Goal: Information Seeking & Learning: Learn about a topic

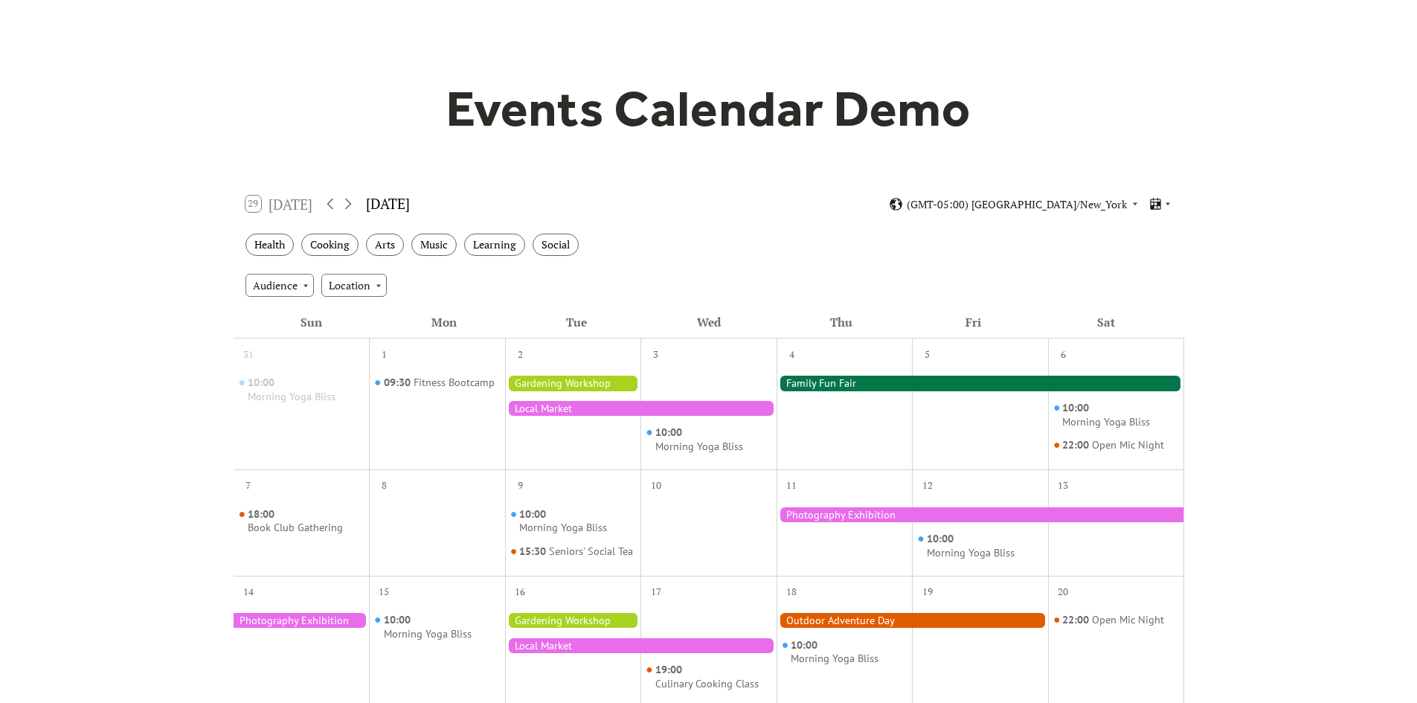
scroll to position [74, 0]
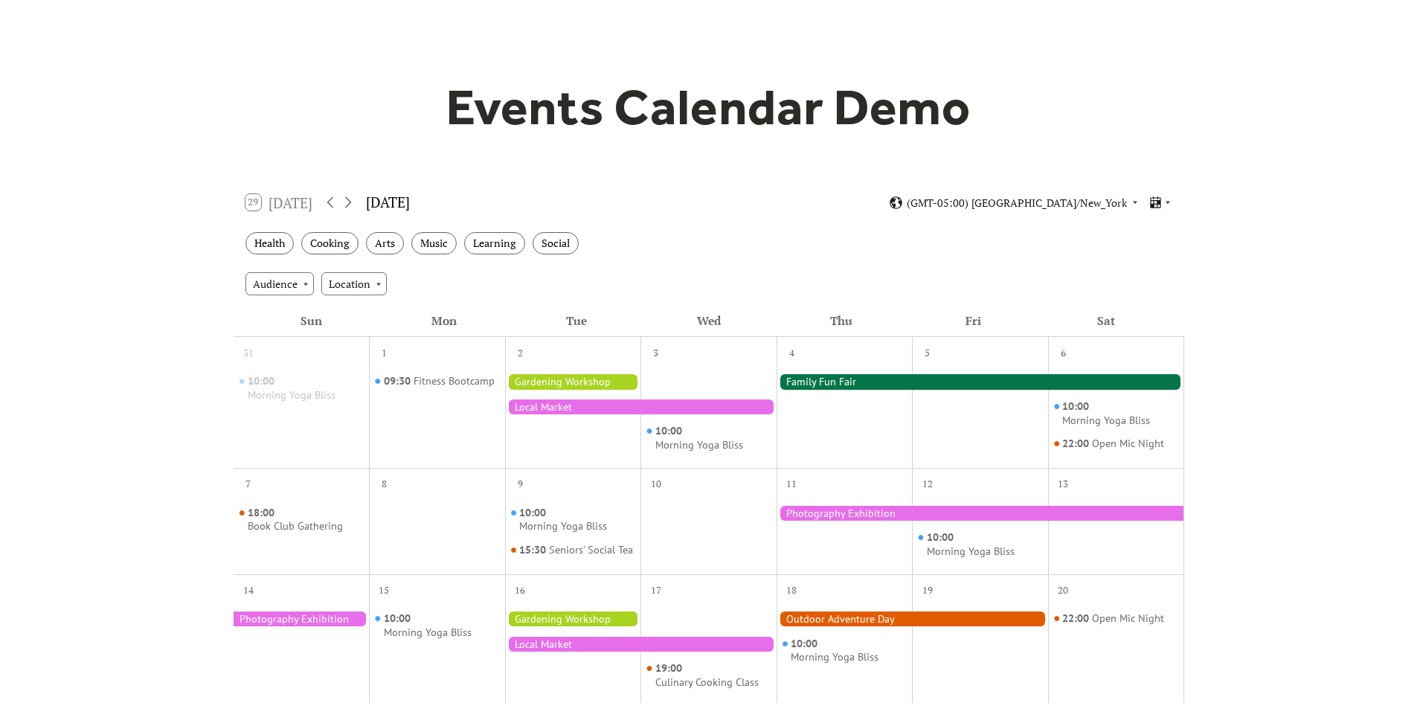
click at [249, 200] on div "29 Today" at bounding box center [280, 202] width 68 height 16
click at [330, 200] on icon at bounding box center [330, 202] width 18 height 18
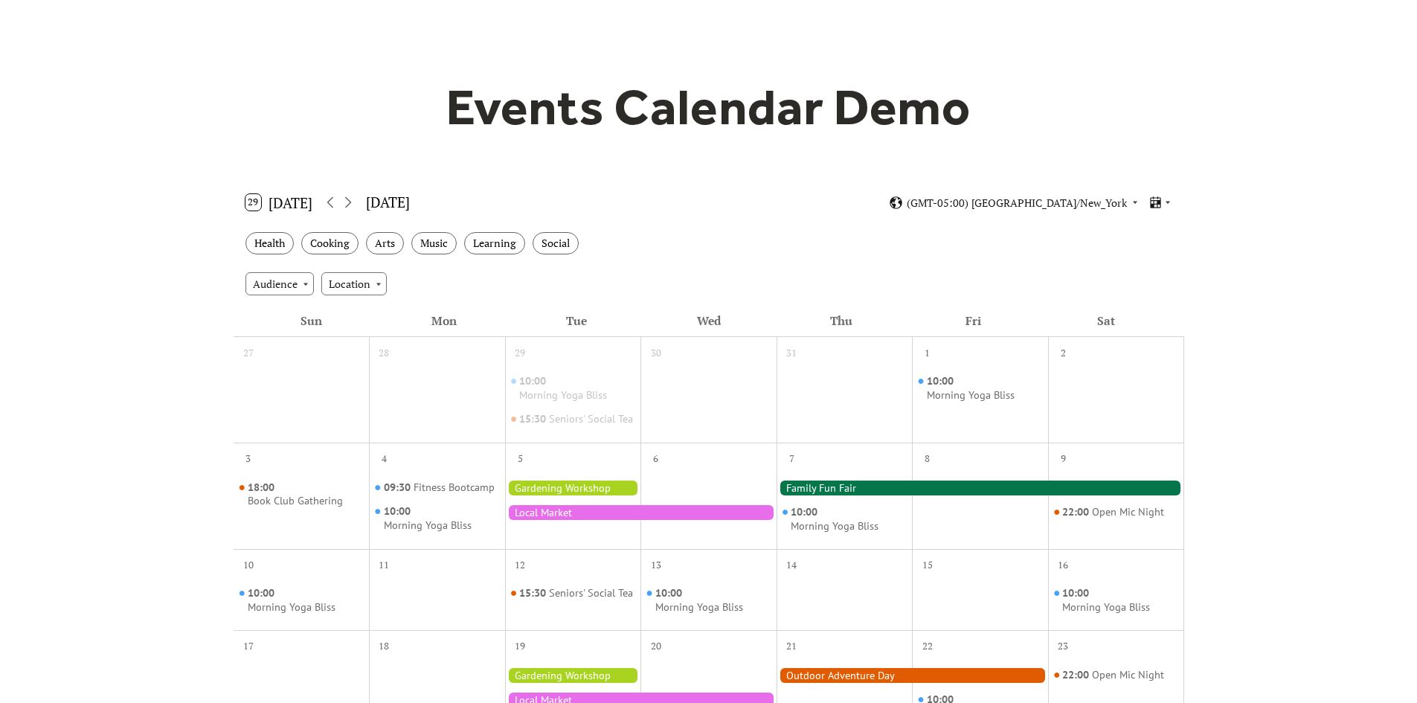
click at [296, 202] on button "29 Today" at bounding box center [279, 202] width 78 height 24
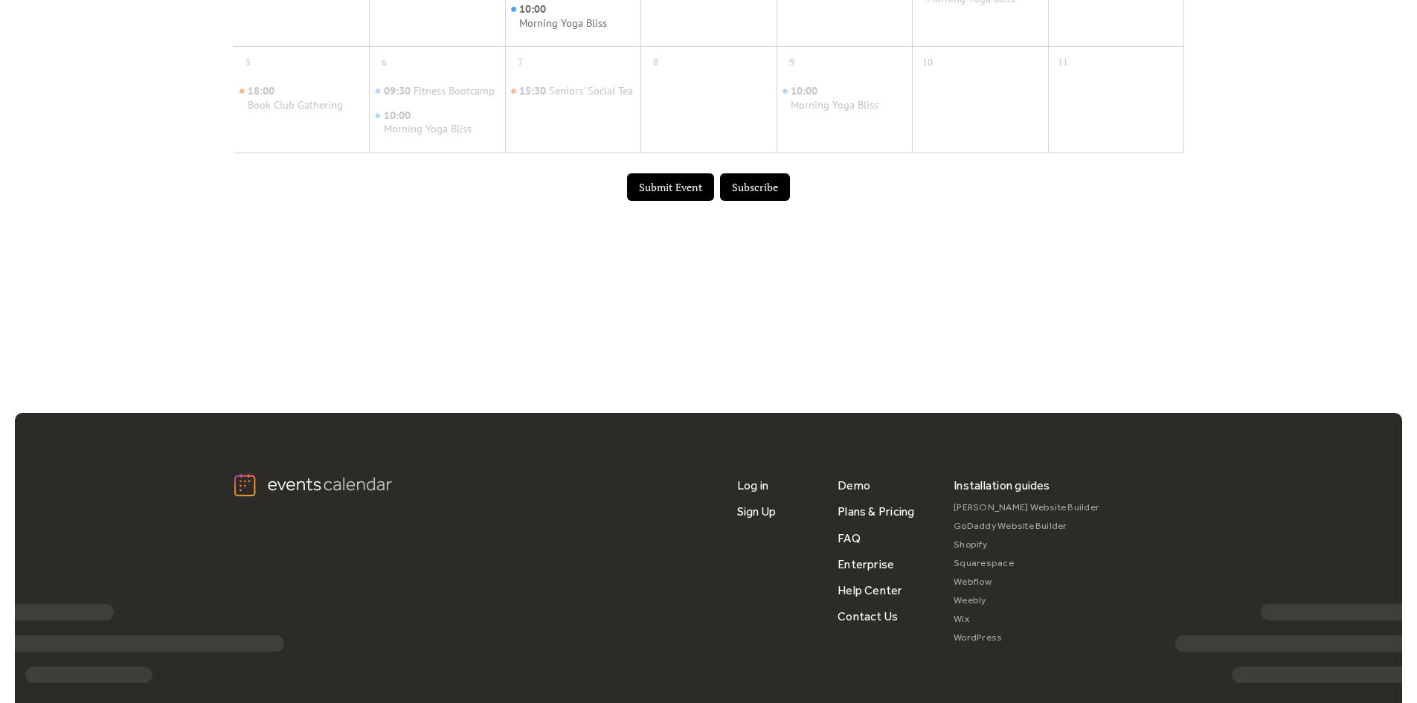
scroll to position [967, 0]
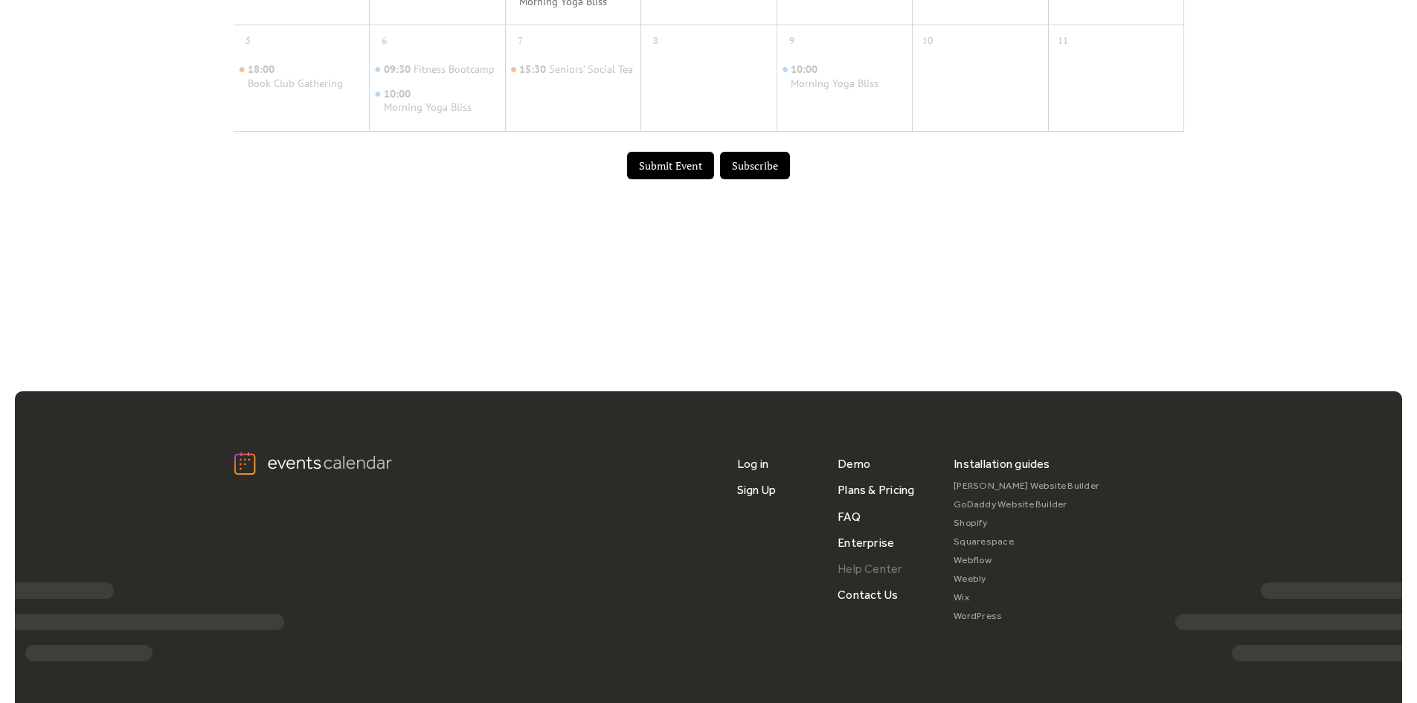
click at [868, 582] on link "Help Center" at bounding box center [870, 569] width 65 height 26
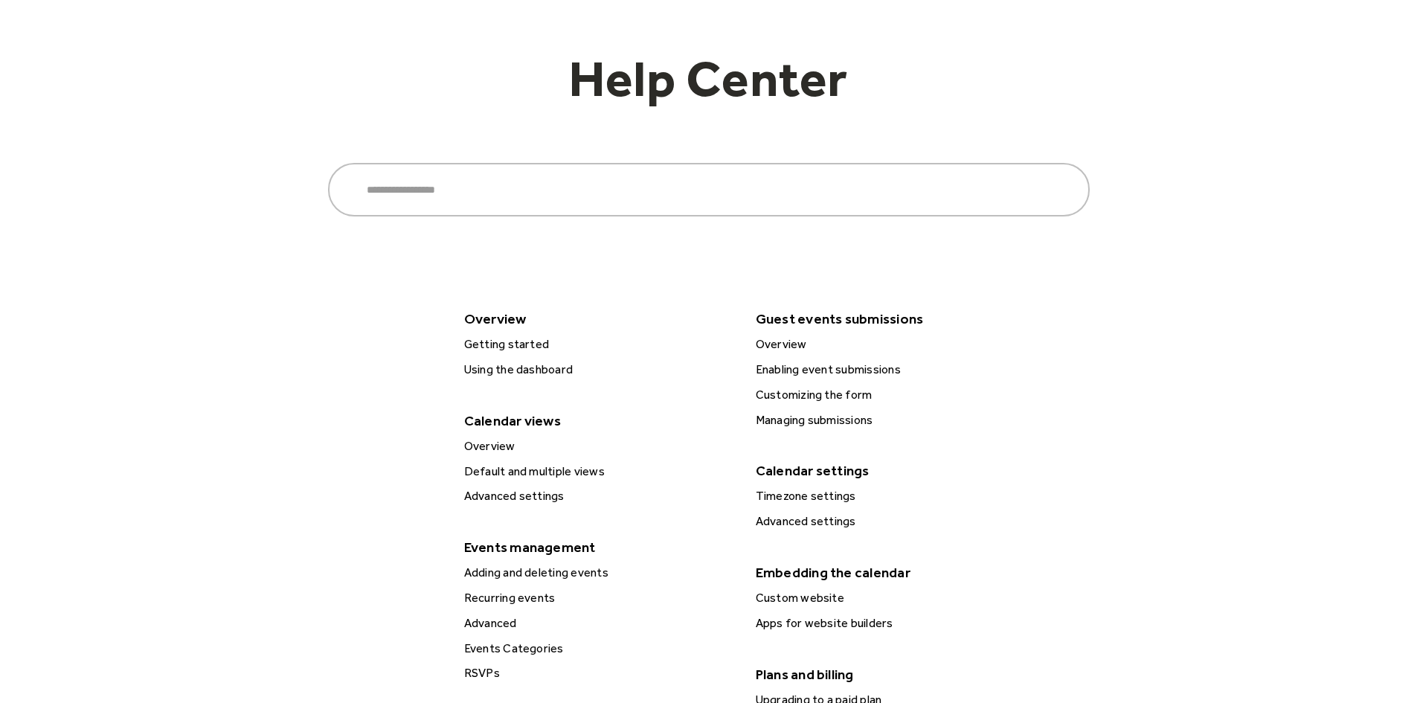
scroll to position [149, 0]
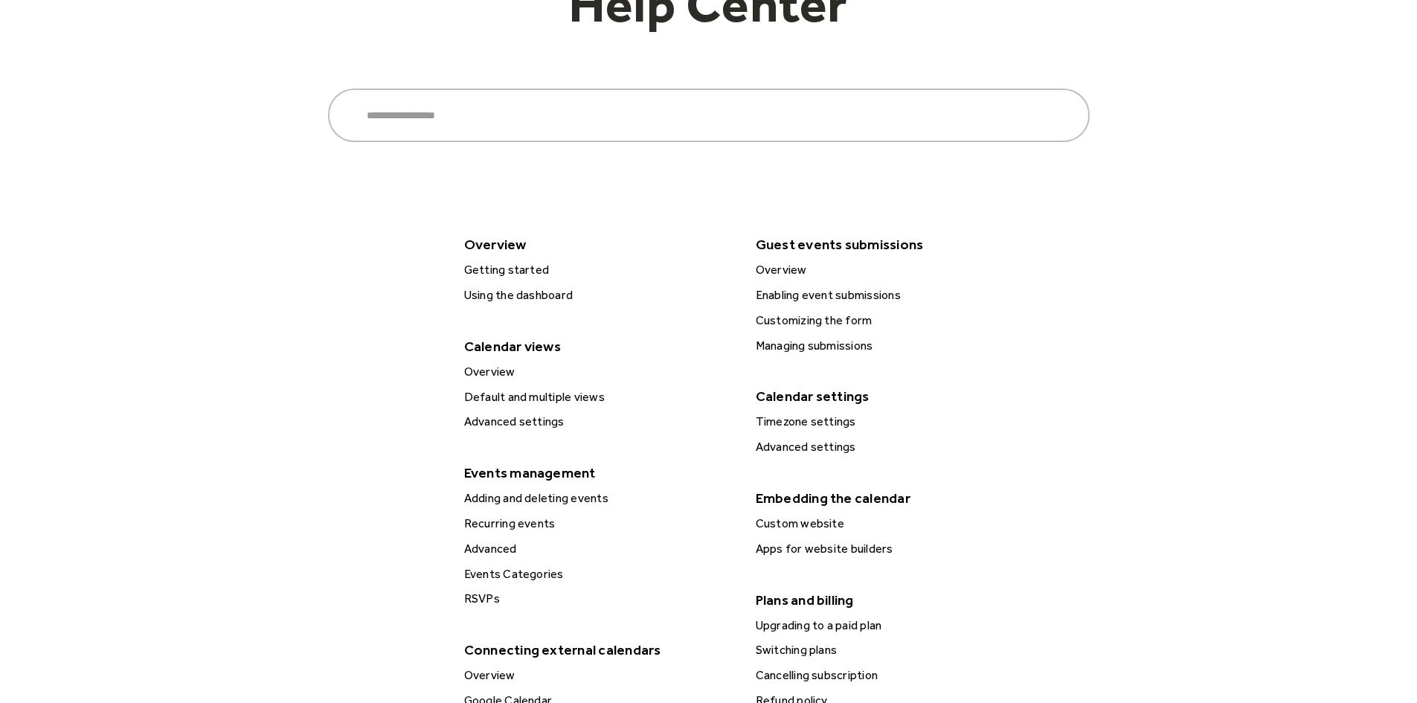
click at [533, 528] on div "Recurring events" at bounding box center [599, 523] width 278 height 19
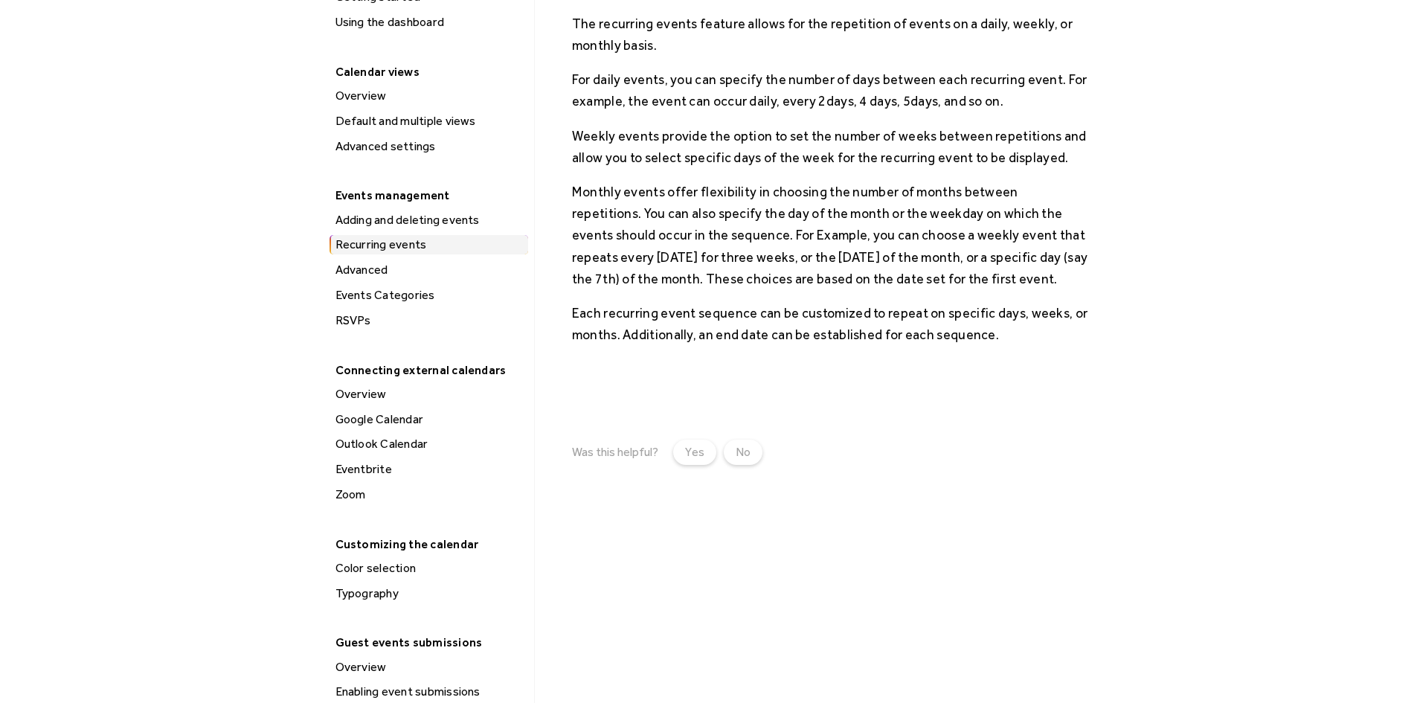
scroll to position [223, 0]
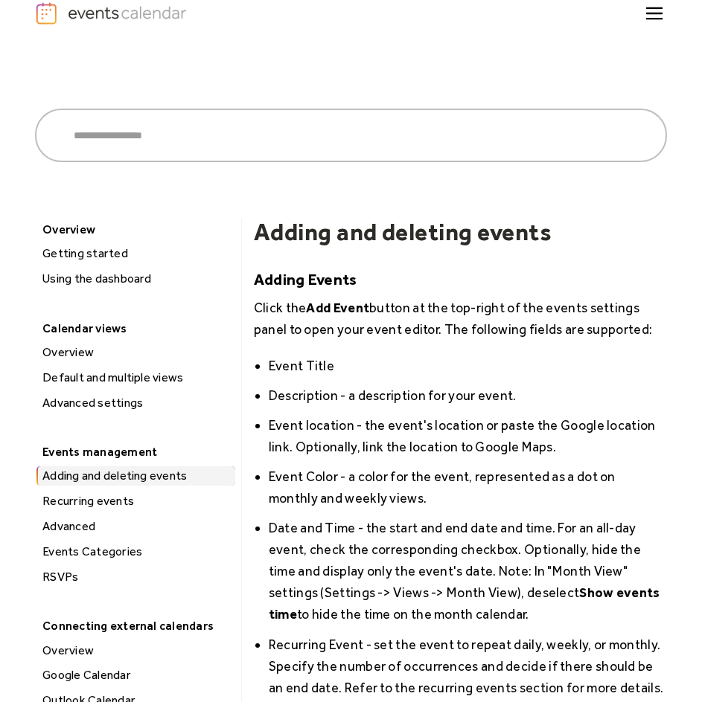
scroll to position [74, 0]
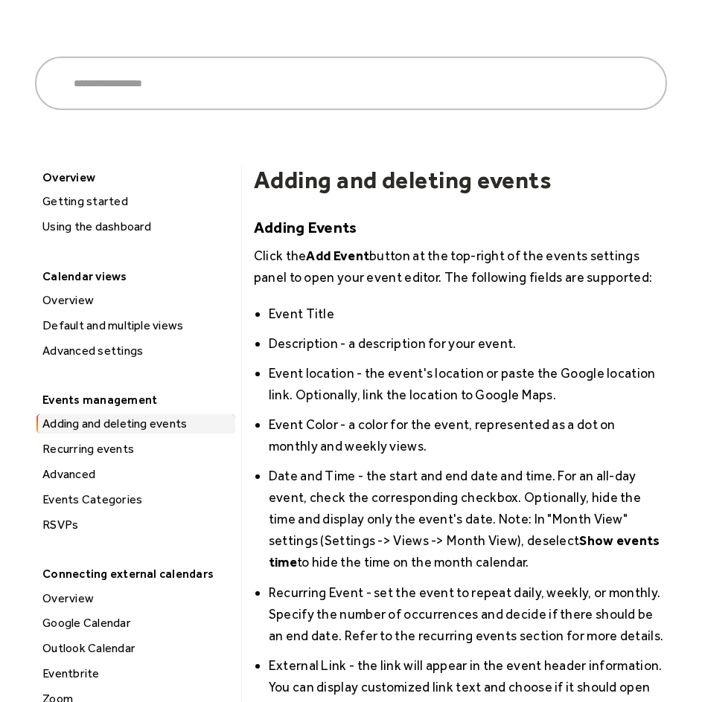
click at [89, 353] on div "Advanced settings" at bounding box center [136, 351] width 197 height 19
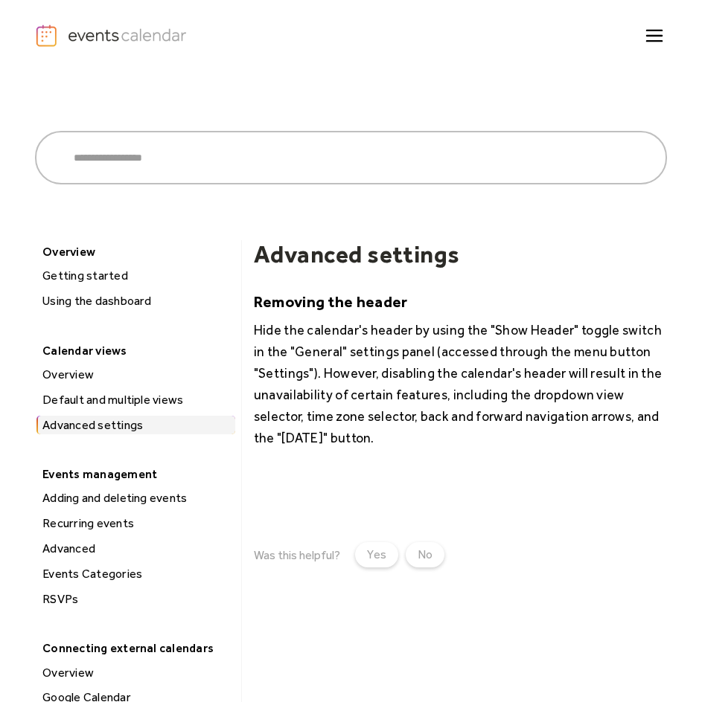
scroll to position [74, 0]
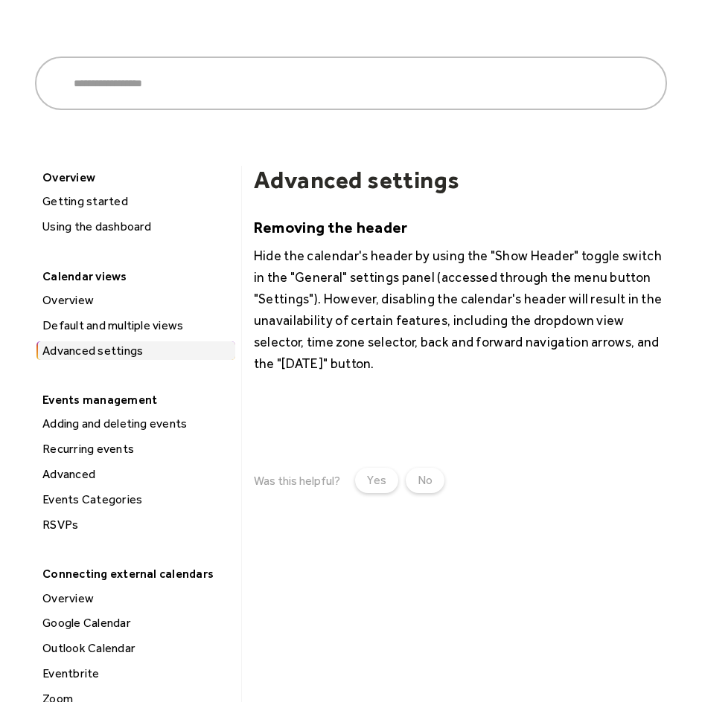
click at [89, 424] on div "Adding and deleting events" at bounding box center [136, 423] width 197 height 19
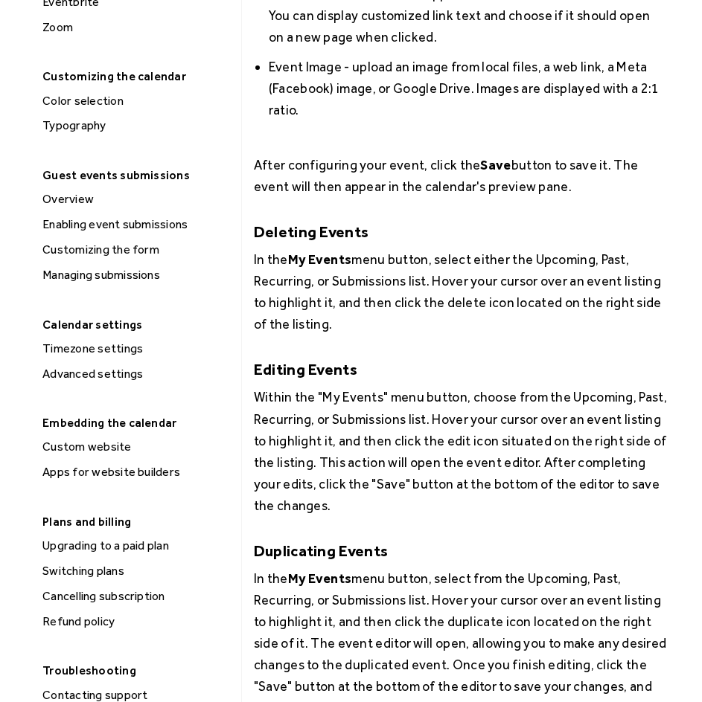
scroll to position [744, 0]
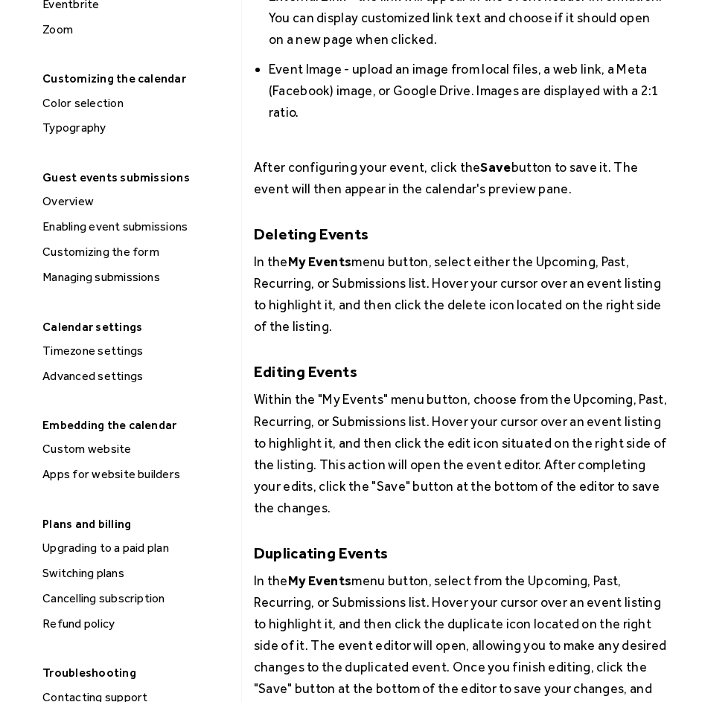
click at [98, 381] on div "Advanced settings" at bounding box center [136, 376] width 197 height 19
